Goal: Transaction & Acquisition: Purchase product/service

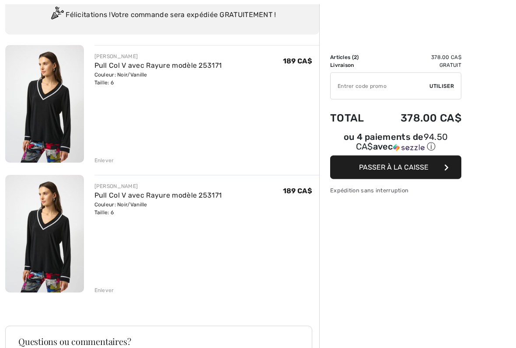
scroll to position [69, 0]
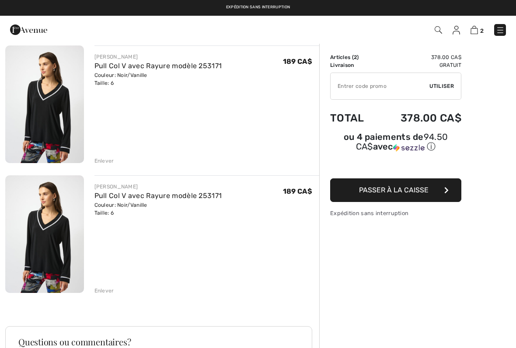
click at [106, 284] on div "JOSEPH RIBKOFF Pull Col V avec Rayure modèle 253171 Couleur: Noir/Vanille Taill…" at bounding box center [206, 234] width 225 height 119
click at [103, 287] on div "Enlever" at bounding box center [104, 291] width 20 height 8
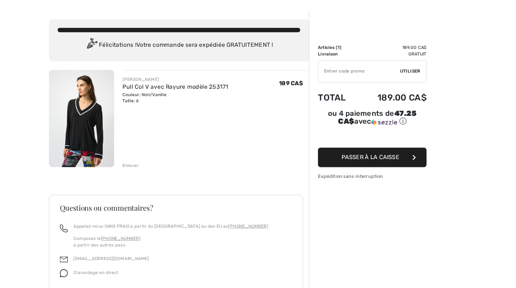
scroll to position [0, 0]
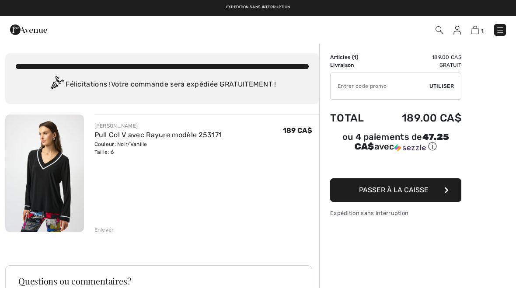
click at [392, 188] on span "Passer à la caisse" at bounding box center [394, 190] width 70 height 8
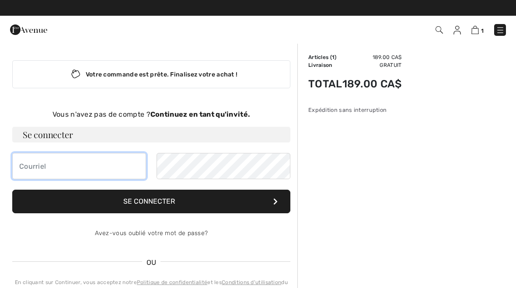
click at [45, 169] on input "email" at bounding box center [79, 166] width 134 height 26
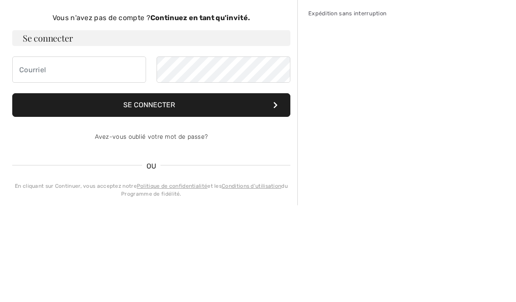
type input "Nicoledube68@gmail.com"
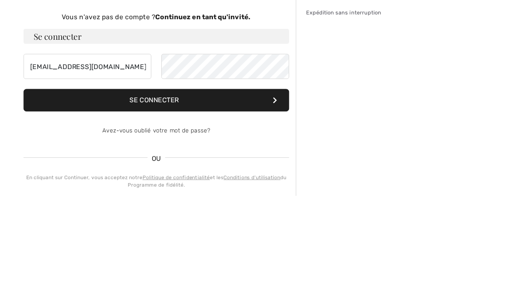
scroll to position [97, 0]
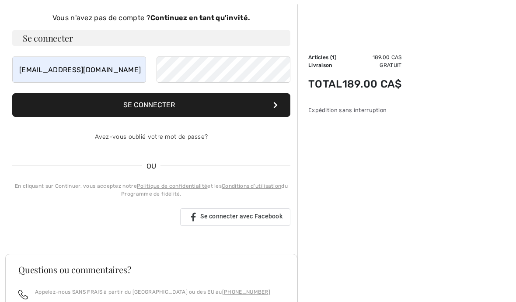
click at [202, 18] on strong "Continuez en tant qu'invité." at bounding box center [200, 18] width 100 height 8
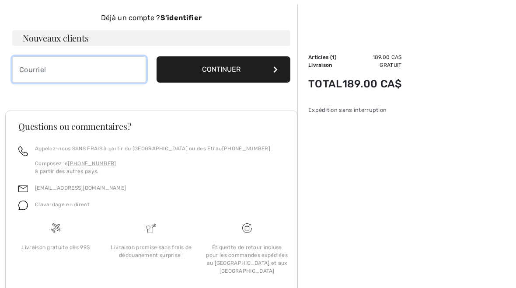
click at [95, 64] on input "email" at bounding box center [79, 69] width 134 height 26
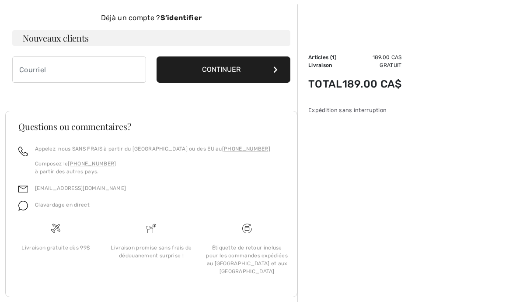
type input "Nicoledube68@gmail.com"
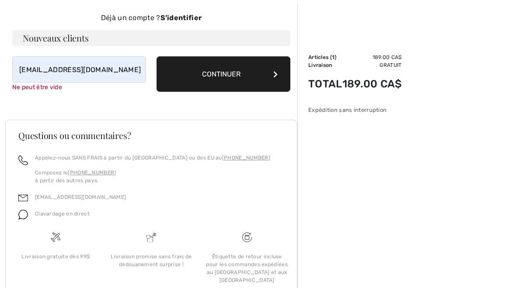
click at [215, 66] on button "Continuer" at bounding box center [224, 73] width 134 height 35
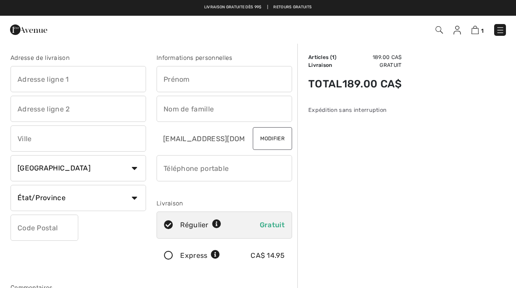
click at [186, 77] on input "text" at bounding box center [225, 79] width 136 height 26
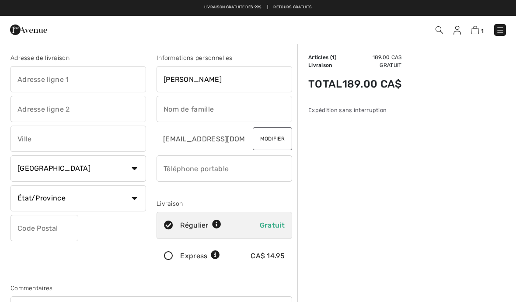
type input "[PERSON_NAME]"
click at [182, 105] on input "text" at bounding box center [225, 109] width 136 height 26
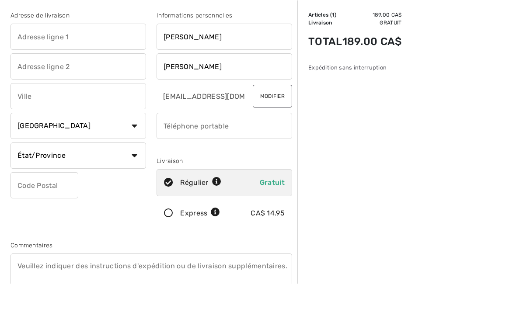
type input "[PERSON_NAME]"
click at [41, 66] on input "text" at bounding box center [78, 79] width 136 height 26
type input "570 Rue des Artisans"
type input "St-Denis-De-Brompton"
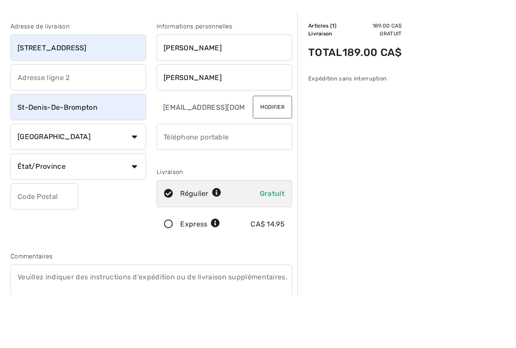
scroll to position [42, 0]
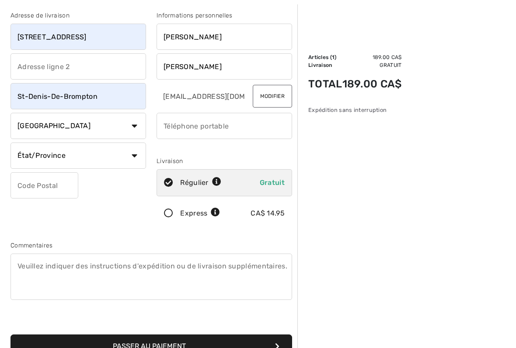
select select "QC"
type input "J0B2P0"
type input "8192383481"
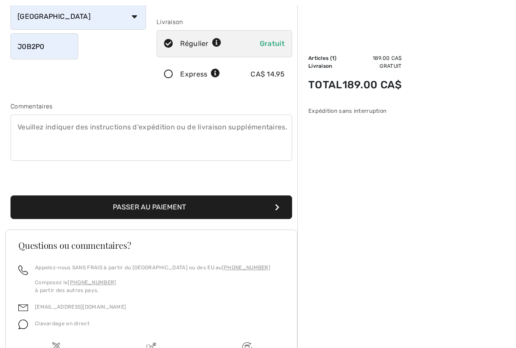
scroll to position [181, 0]
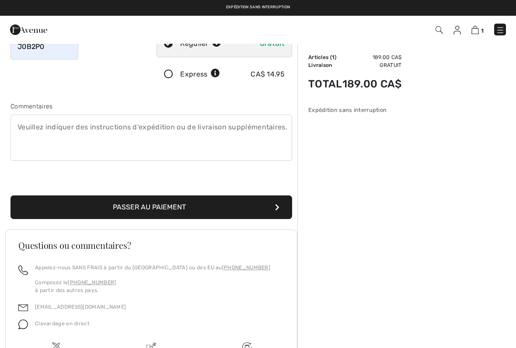
click at [152, 208] on button "Passer au paiement" at bounding box center [151, 207] width 282 height 24
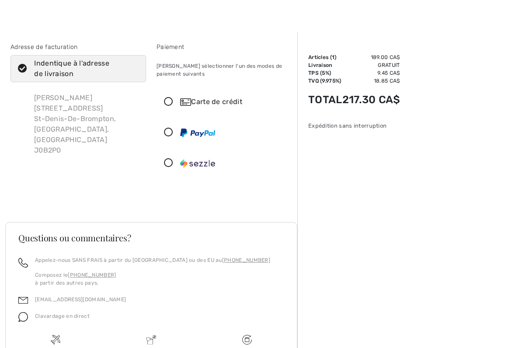
scroll to position [11, 0]
click at [170, 129] on icon at bounding box center [168, 132] width 23 height 9
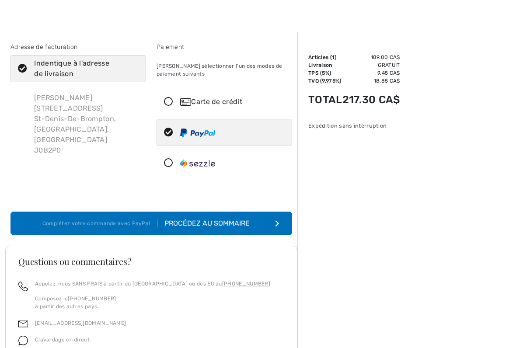
click at [219, 223] on div "Procédez au sommaire" at bounding box center [208, 223] width 103 height 10
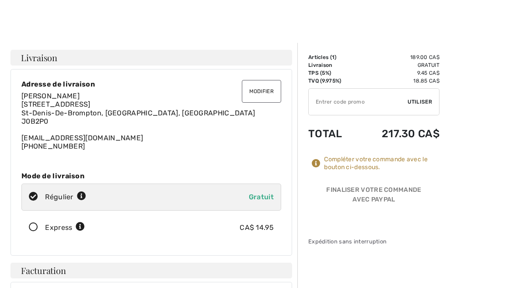
scroll to position [8, 0]
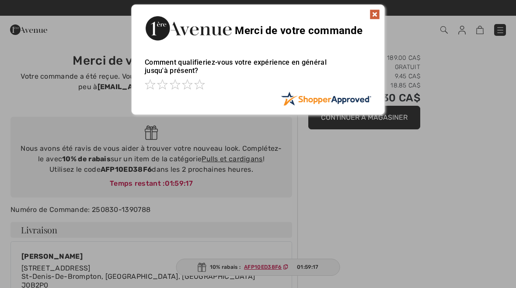
click at [371, 14] on img at bounding box center [374, 14] width 10 height 10
